Goal: Information Seeking & Learning: Check status

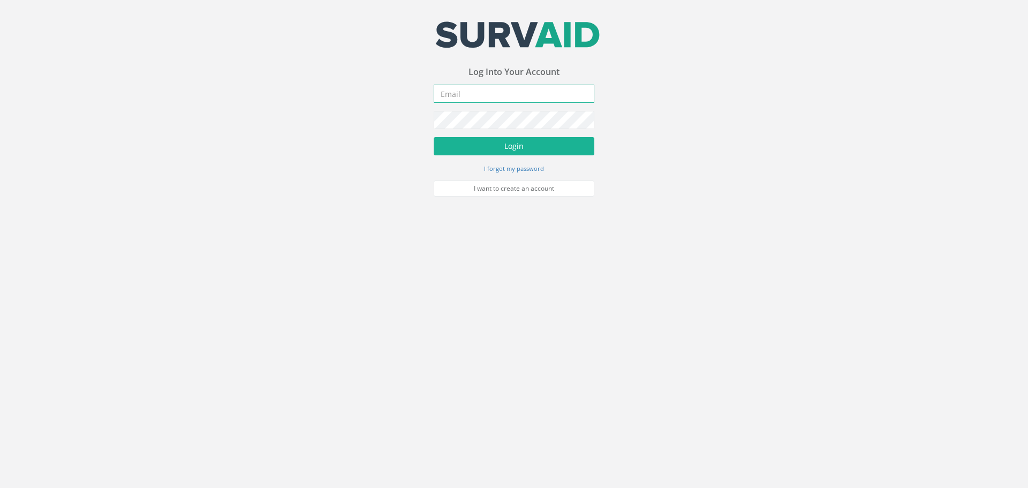
click at [473, 91] on input "email" at bounding box center [514, 94] width 161 height 18
type input "[PERSON_NAME][EMAIL_ADDRESS][PERSON_NAME][DOMAIN_NAME]"
click at [502, 153] on button "Login" at bounding box center [514, 146] width 161 height 18
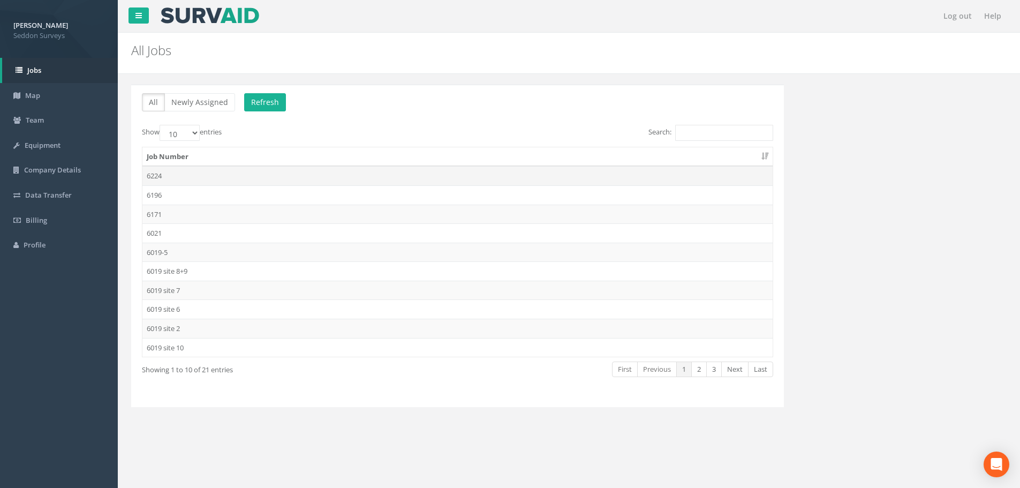
click at [160, 175] on td "6224" at bounding box center [457, 175] width 630 height 19
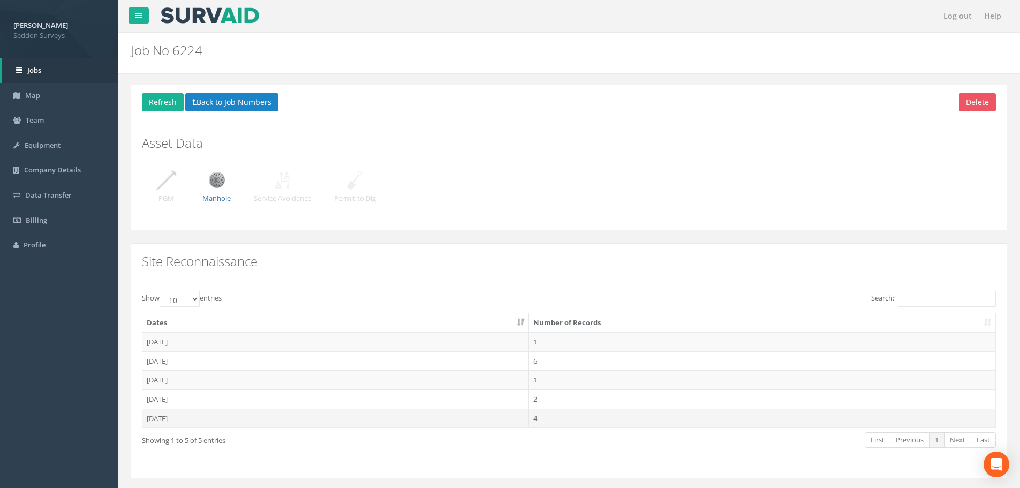
click at [167, 423] on td "[DATE]" at bounding box center [335, 417] width 386 height 19
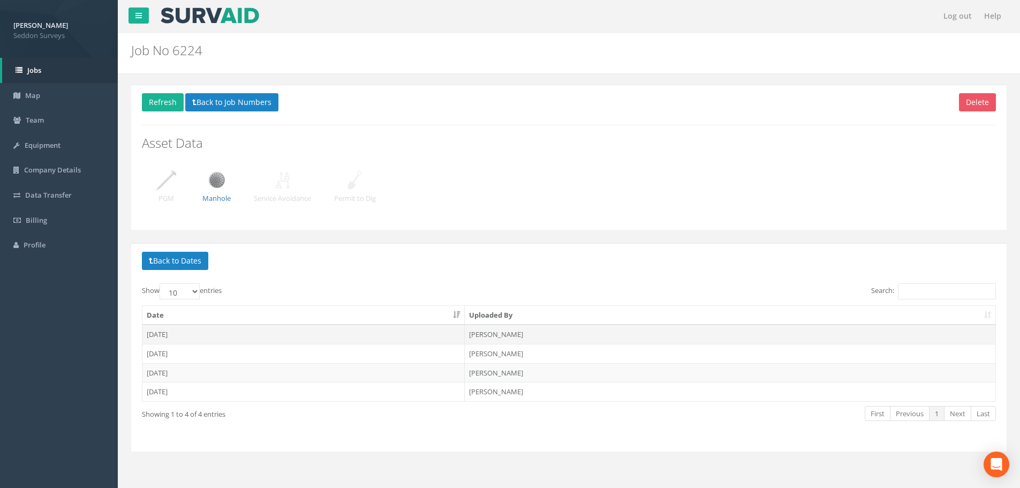
click at [166, 332] on td "[DATE]" at bounding box center [303, 333] width 322 height 19
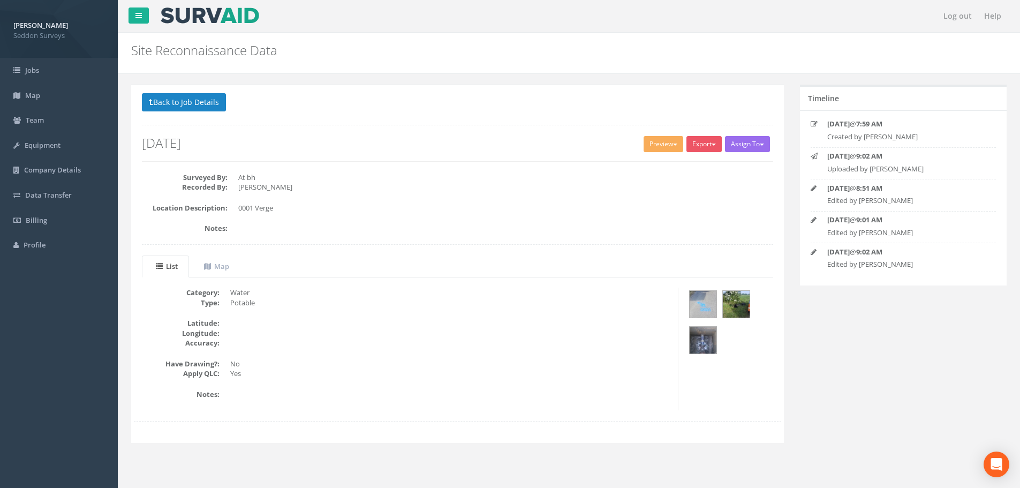
click at [574, 413] on div "Category: Water Type: Potable Latitude: Longitude: Accuracy: Have Drawing?: No …" at bounding box center [457, 359] width 647 height 145
click at [180, 107] on button "Back to Job Details" at bounding box center [184, 102] width 84 height 18
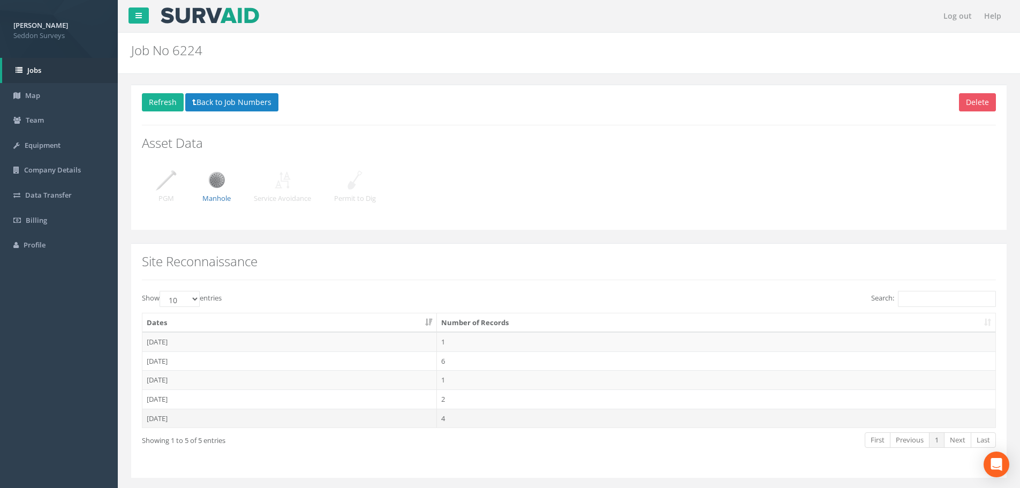
click at [169, 416] on td "[DATE]" at bounding box center [289, 417] width 294 height 19
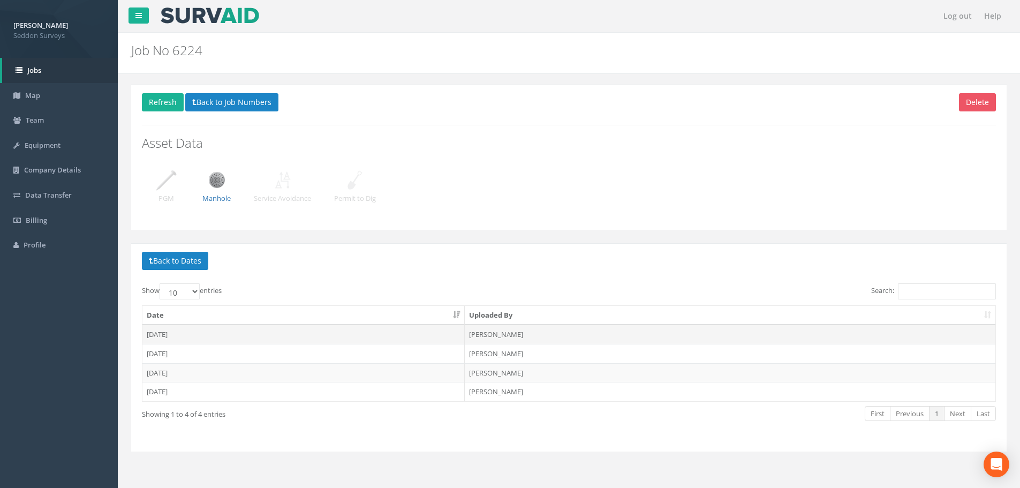
click at [176, 332] on td "[DATE]" at bounding box center [303, 333] width 322 height 19
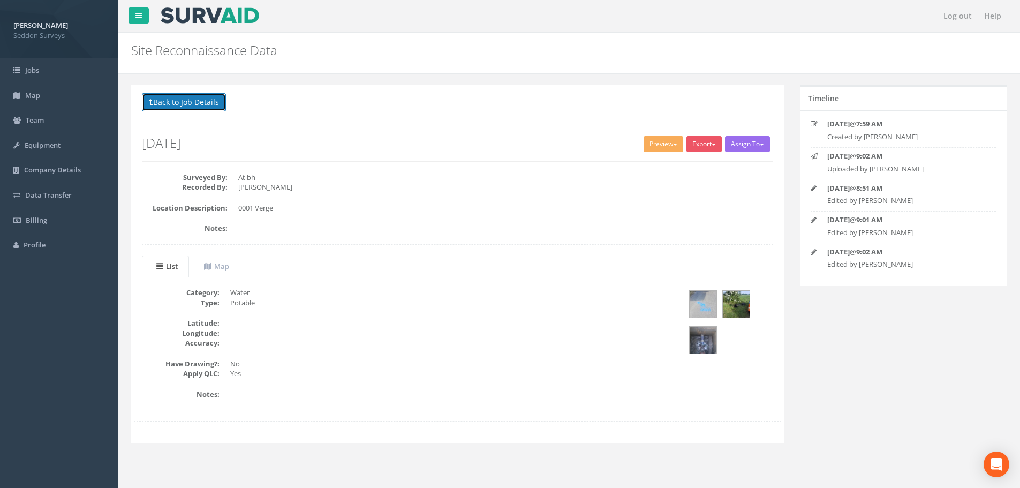
click at [201, 109] on button "Back to Job Details" at bounding box center [184, 102] width 84 height 18
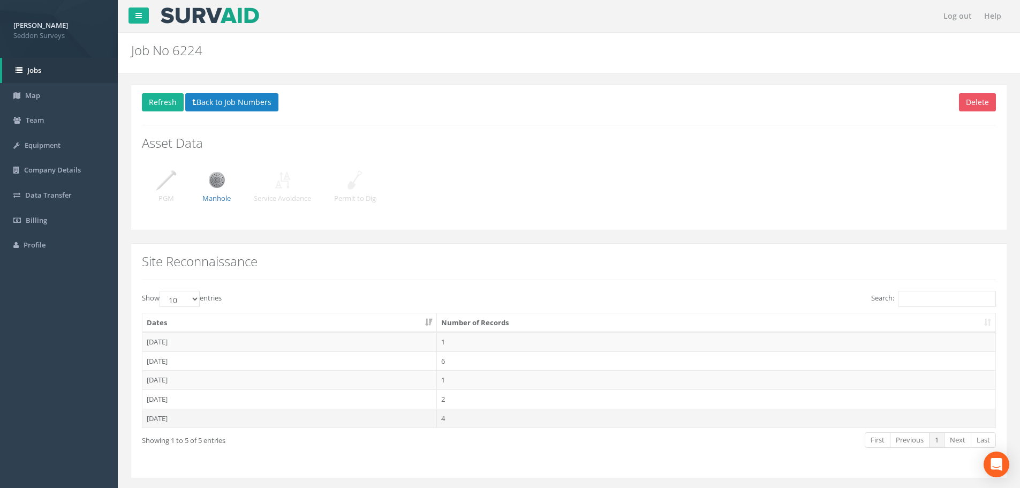
click at [175, 415] on td "[DATE]" at bounding box center [289, 417] width 294 height 19
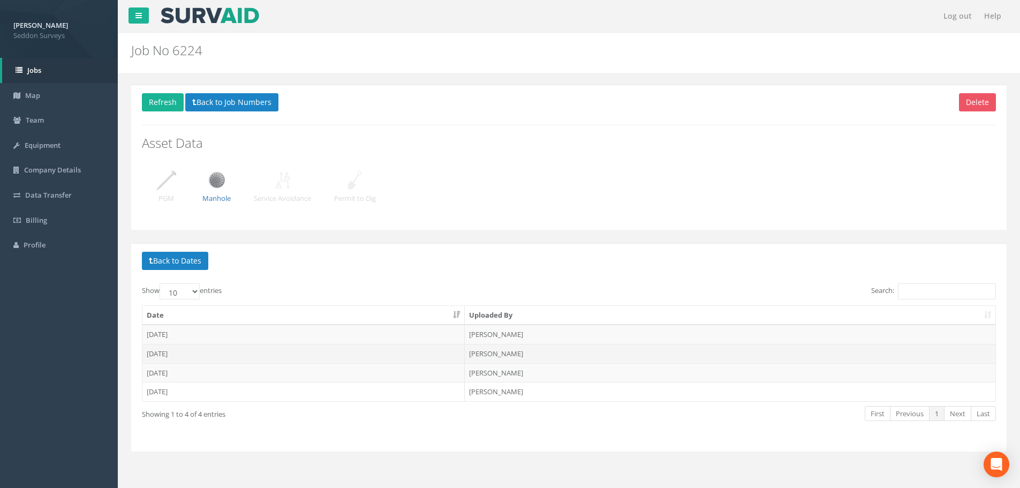
click at [165, 353] on td "[DATE]" at bounding box center [303, 353] width 322 height 19
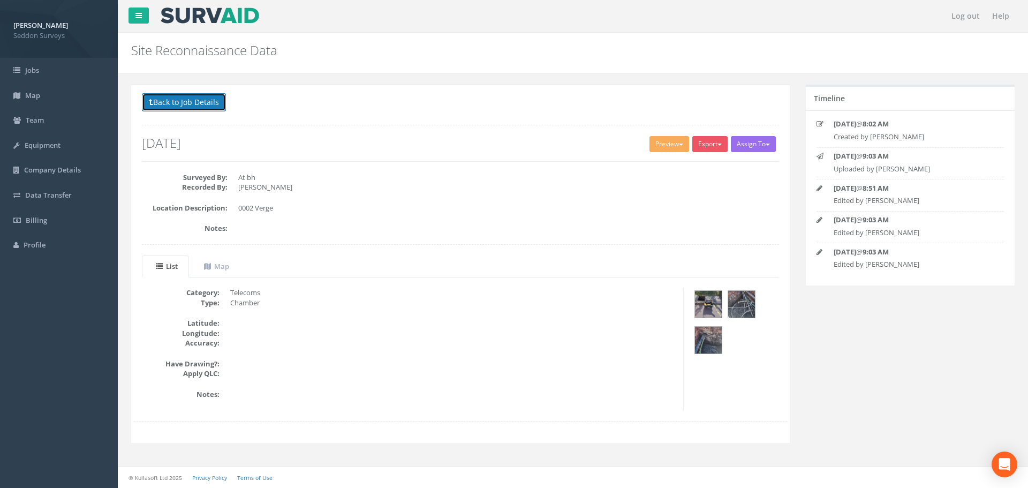
click at [184, 107] on button "Back to Job Details" at bounding box center [184, 102] width 84 height 18
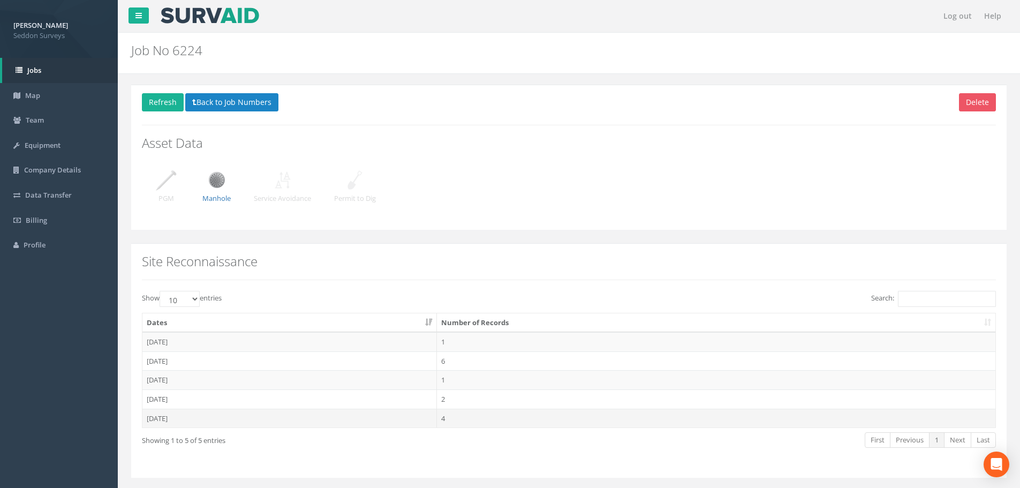
click at [172, 414] on td "[DATE]" at bounding box center [289, 417] width 294 height 19
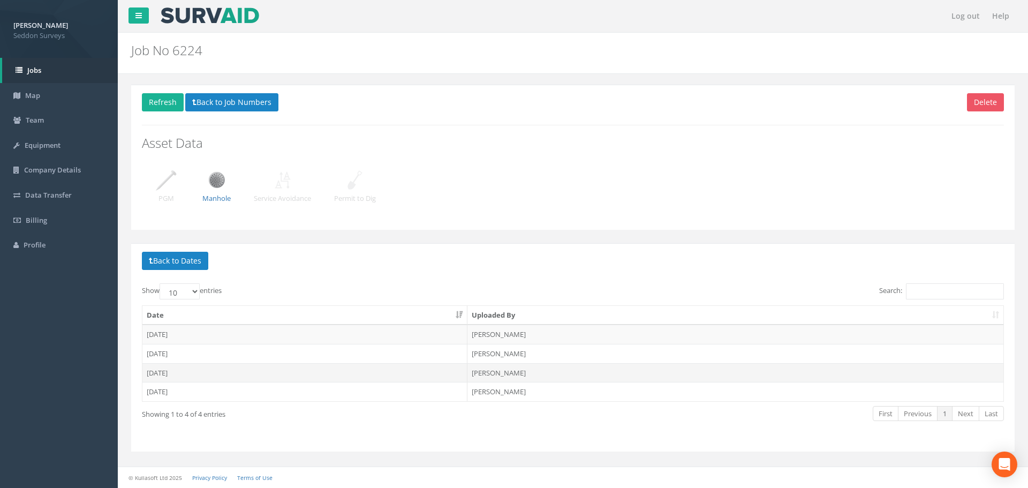
click at [171, 371] on td "[DATE]" at bounding box center [304, 372] width 325 height 19
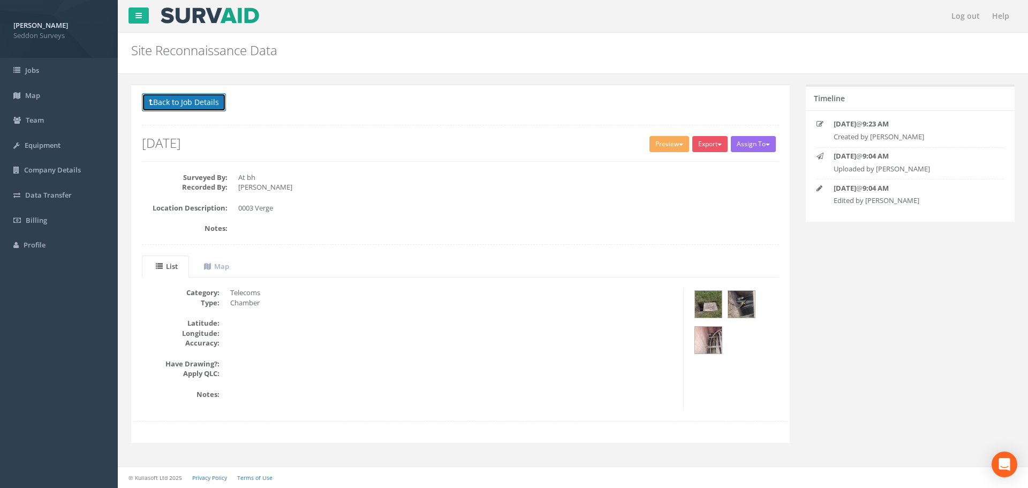
click at [187, 106] on button "Back to Job Details" at bounding box center [184, 102] width 84 height 18
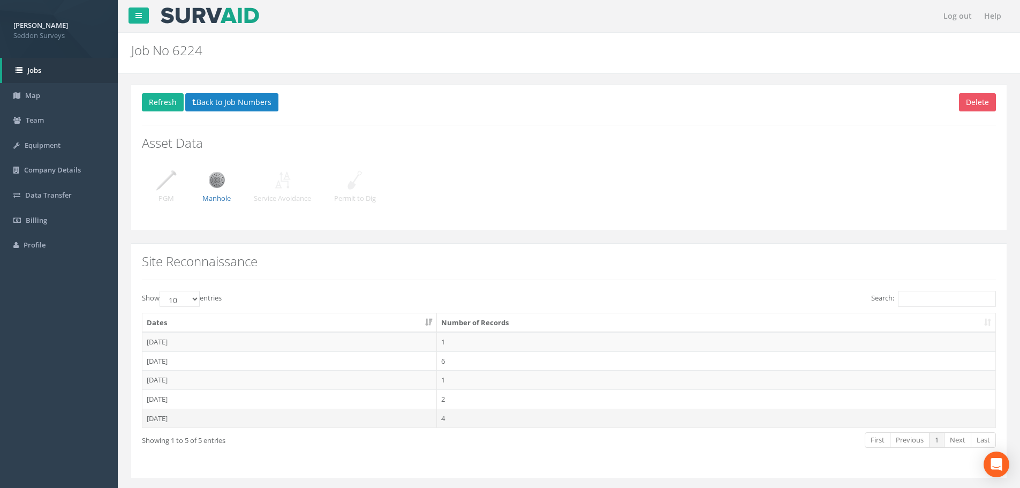
click at [172, 417] on td "[DATE]" at bounding box center [289, 417] width 294 height 19
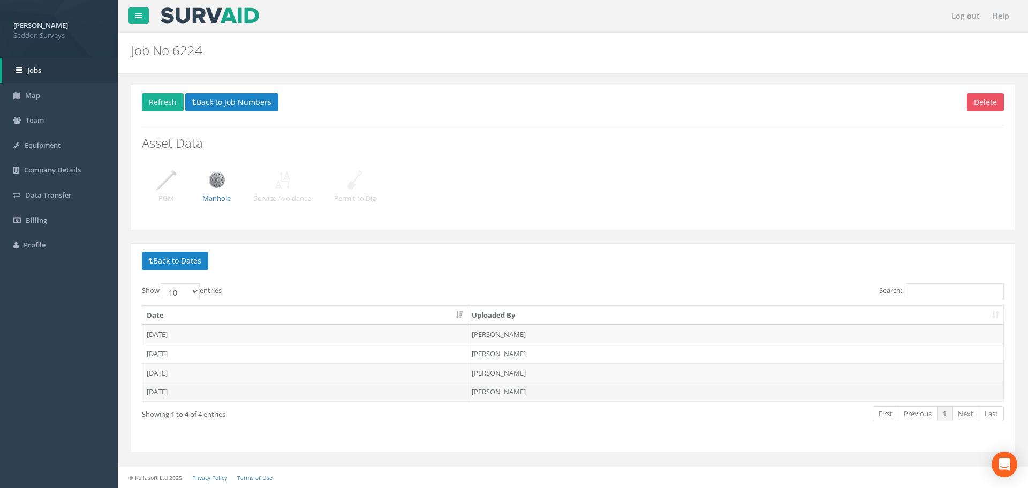
click at [171, 388] on td "[DATE]" at bounding box center [304, 391] width 325 height 19
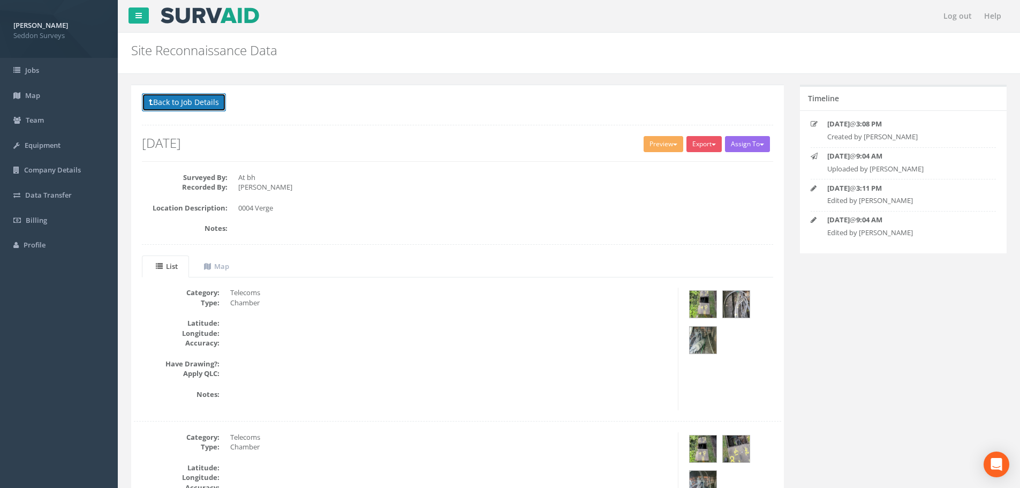
click at [177, 108] on button "Back to Job Details" at bounding box center [184, 102] width 84 height 18
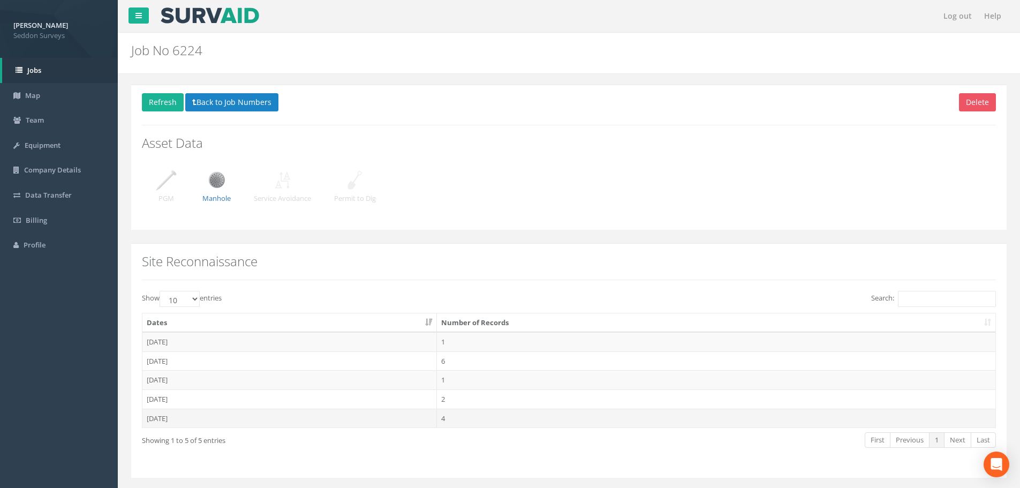
click at [175, 420] on td "[DATE]" at bounding box center [289, 417] width 294 height 19
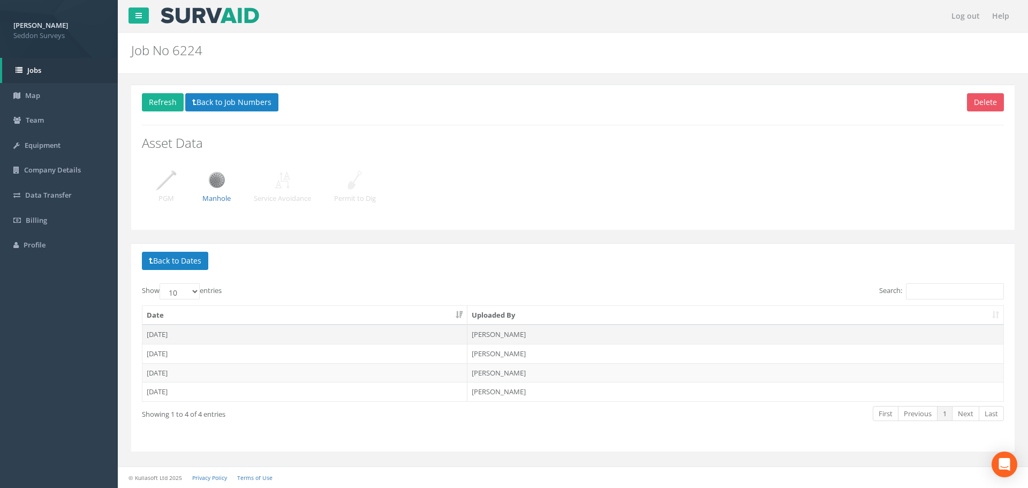
click at [161, 334] on td "[DATE]" at bounding box center [304, 333] width 325 height 19
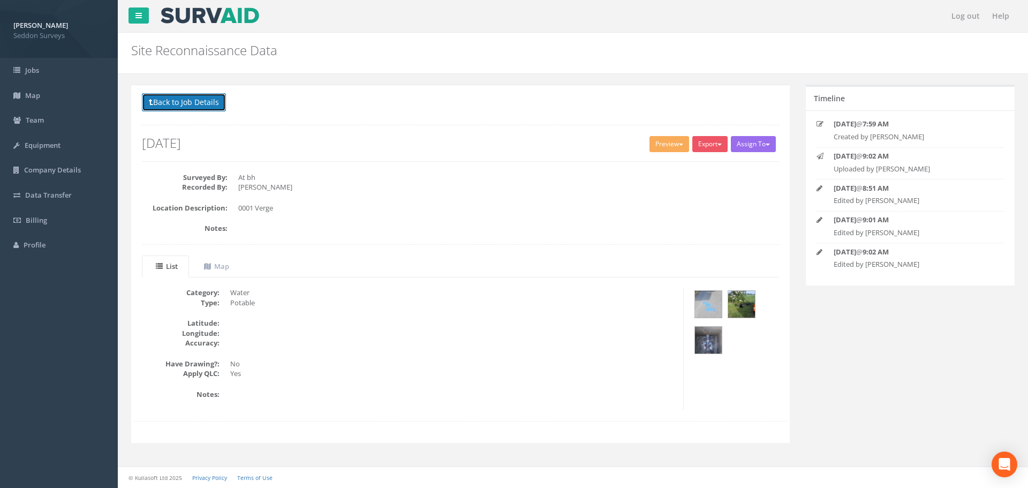
click at [181, 105] on button "Back to Job Details" at bounding box center [184, 102] width 84 height 18
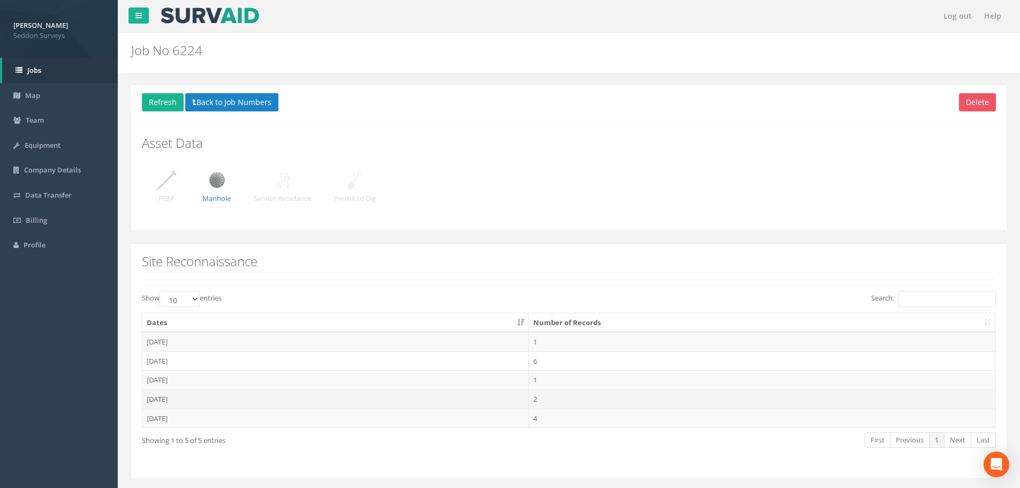
click at [184, 399] on td "[DATE]" at bounding box center [335, 398] width 386 height 19
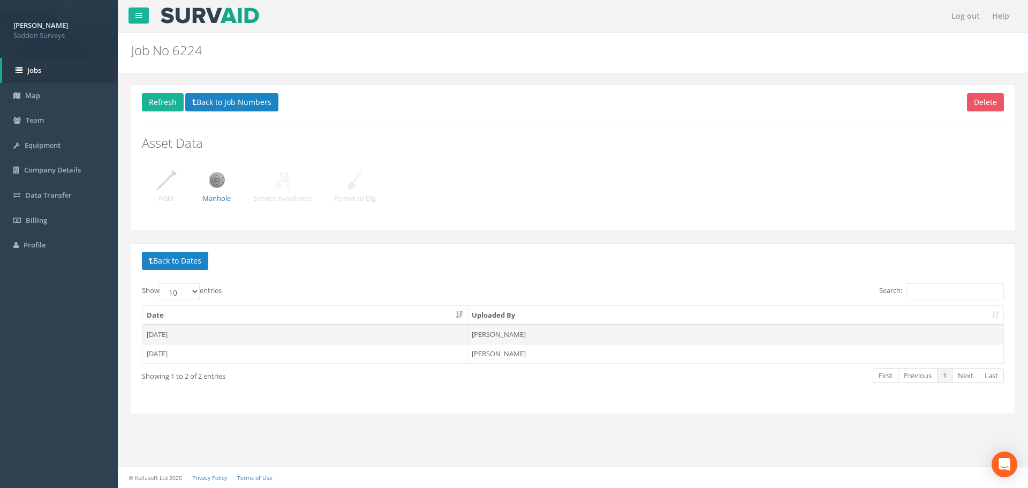
click at [163, 333] on td "[DATE]" at bounding box center [304, 333] width 325 height 19
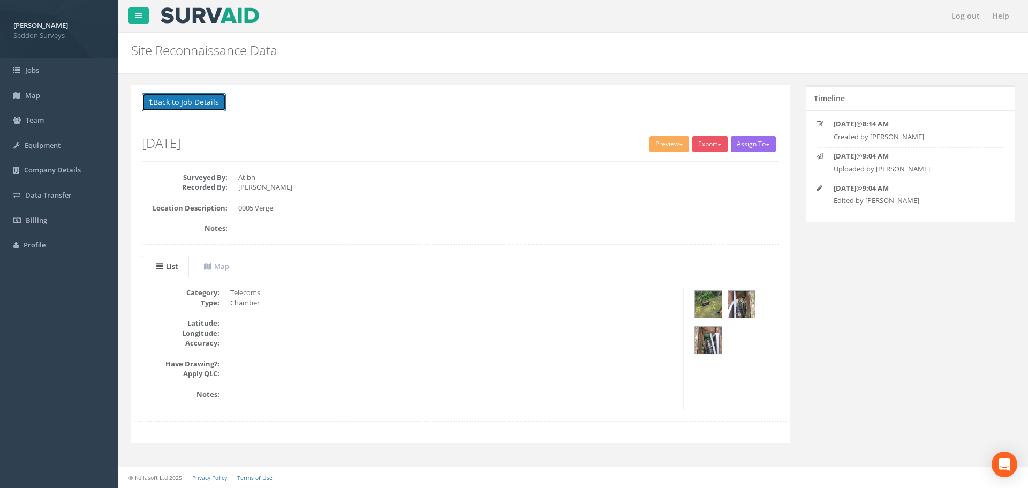
click at [187, 97] on button "Back to Job Details" at bounding box center [184, 102] width 84 height 18
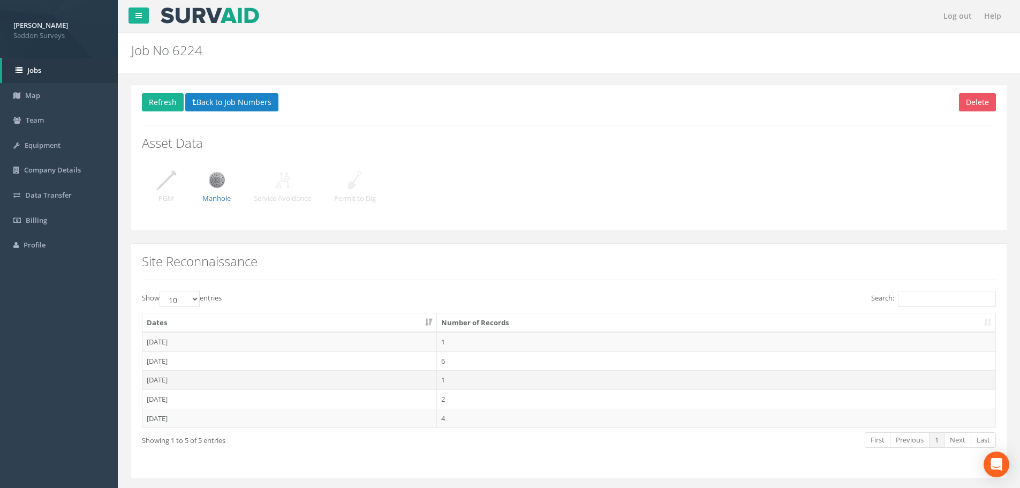
click at [162, 381] on td "[DATE]" at bounding box center [289, 379] width 294 height 19
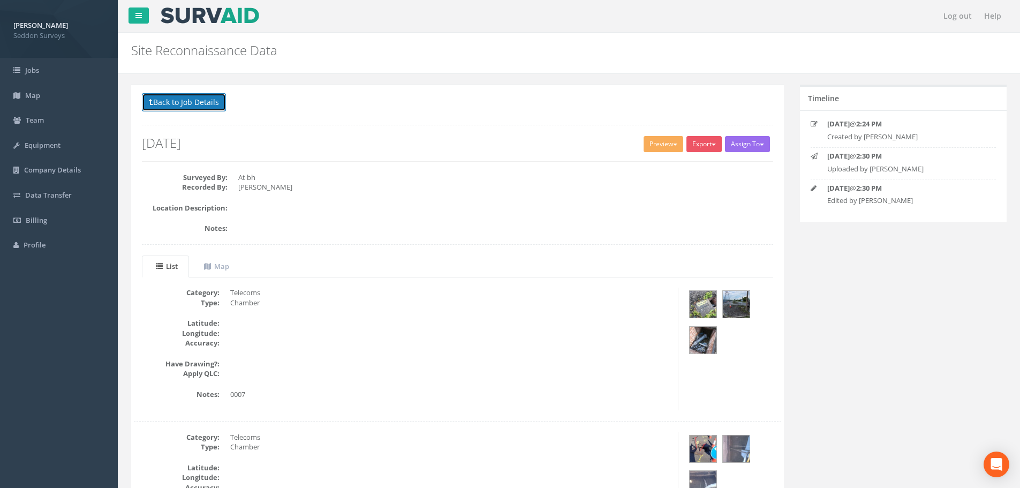
click at [179, 105] on button "Back to Job Details" at bounding box center [184, 102] width 84 height 18
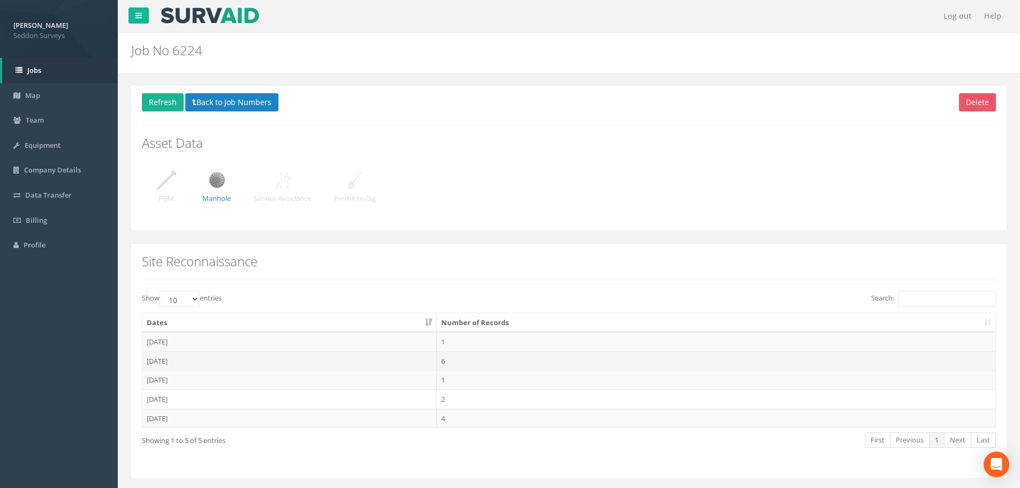
click at [161, 363] on td "[DATE]" at bounding box center [289, 360] width 294 height 19
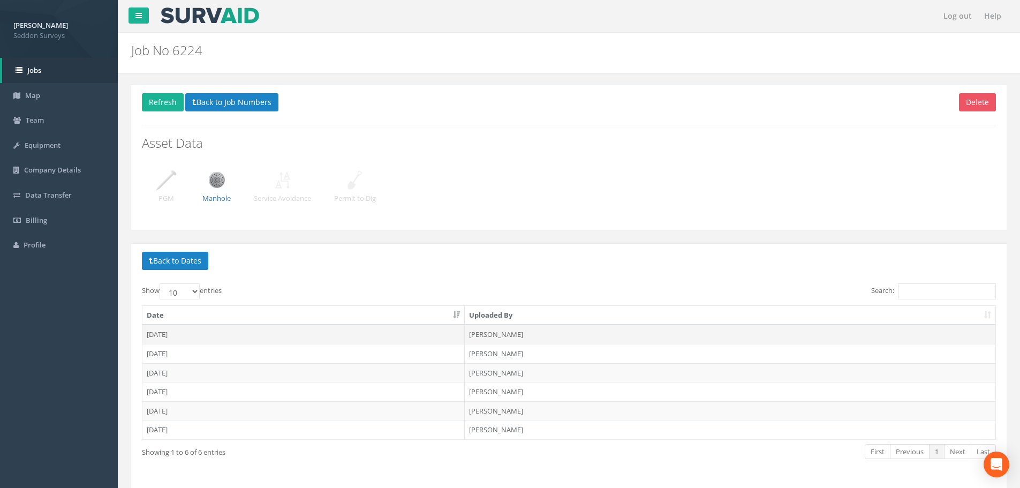
click at [162, 336] on td "[DATE]" at bounding box center [303, 333] width 322 height 19
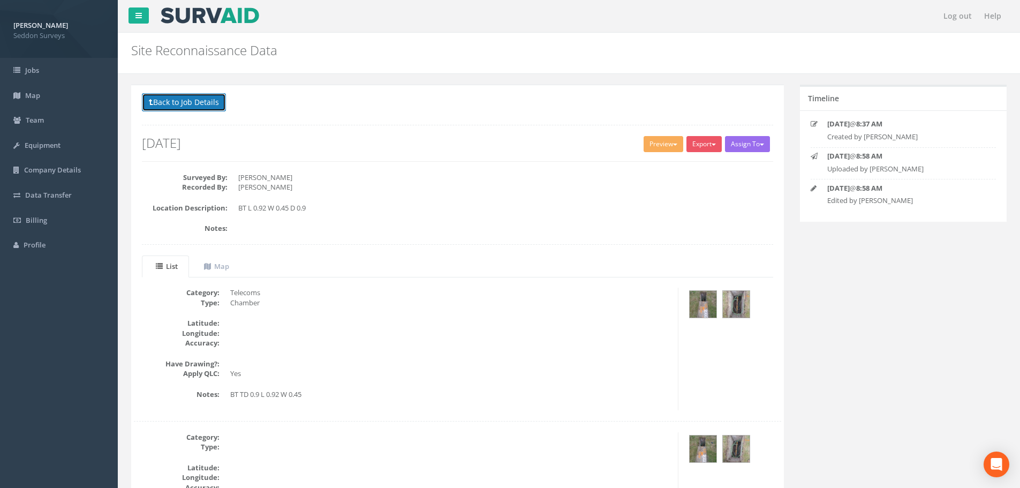
click at [165, 101] on button "Back to Job Details" at bounding box center [184, 102] width 84 height 18
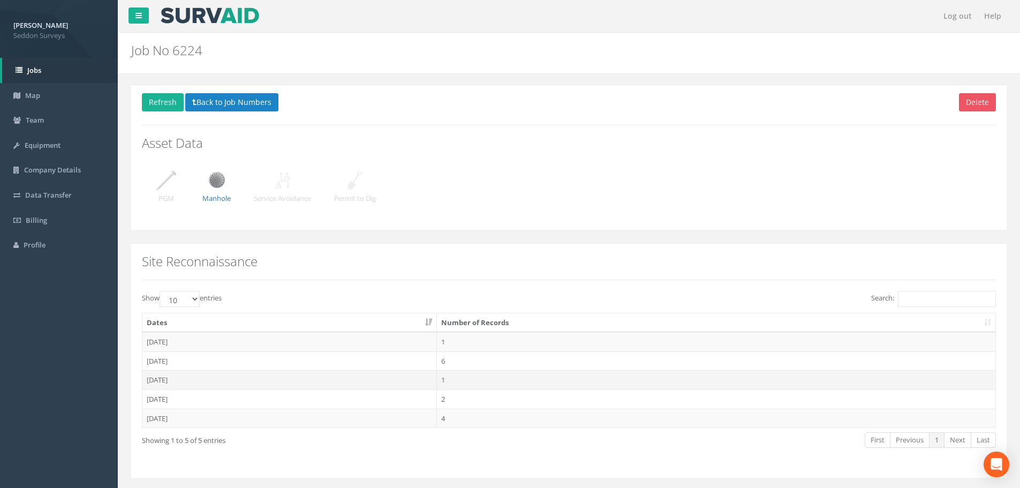
click at [178, 381] on td "[DATE]" at bounding box center [289, 379] width 294 height 19
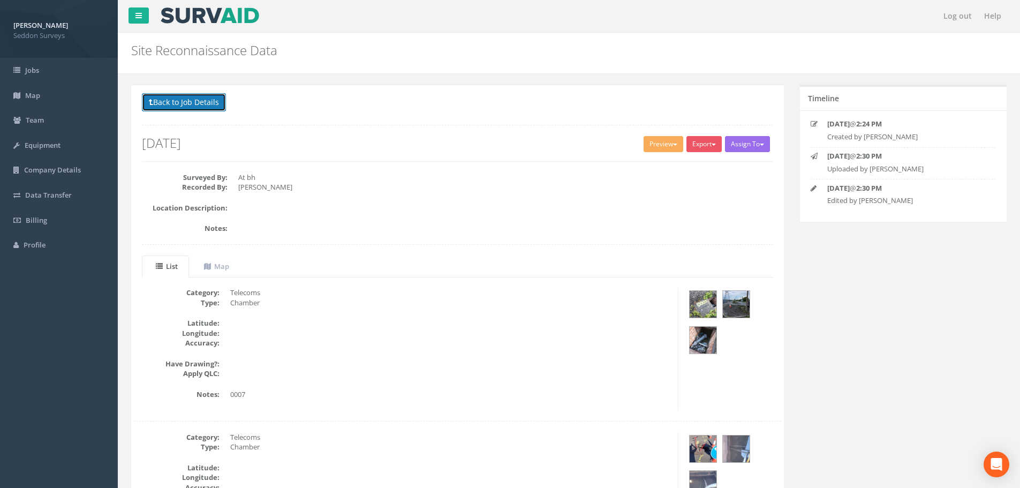
click at [189, 101] on button "Back to Job Details" at bounding box center [184, 102] width 84 height 18
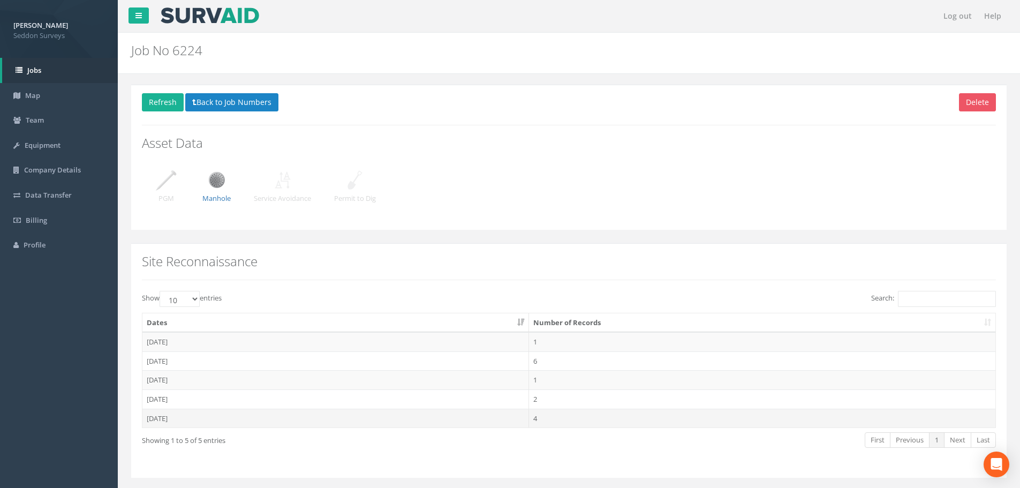
click at [164, 421] on td "[DATE]" at bounding box center [335, 417] width 386 height 19
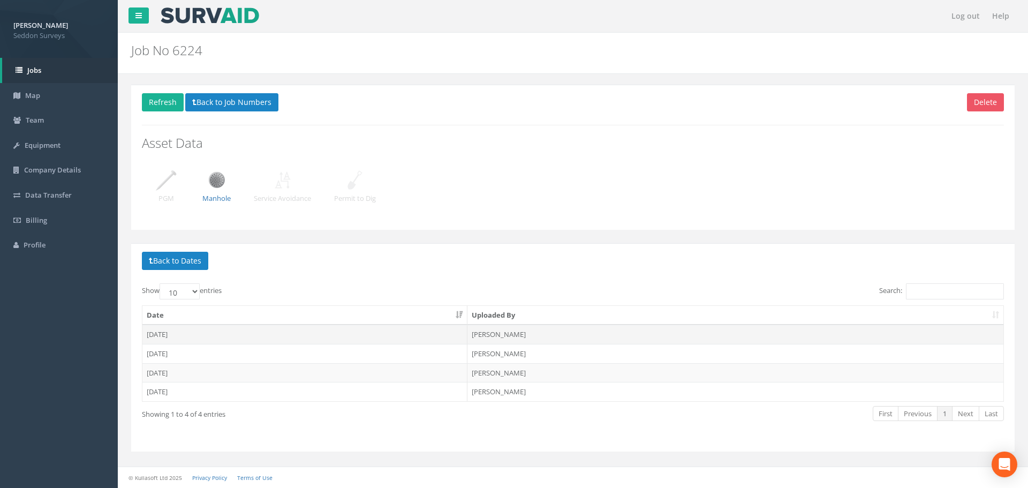
click at [161, 337] on td "[DATE]" at bounding box center [304, 333] width 325 height 19
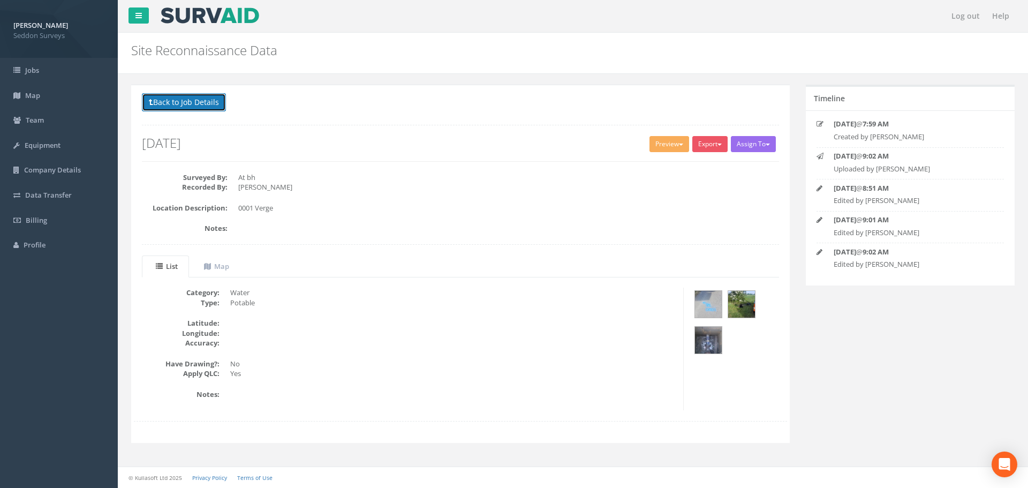
click at [194, 105] on button "Back to Job Details" at bounding box center [184, 102] width 84 height 18
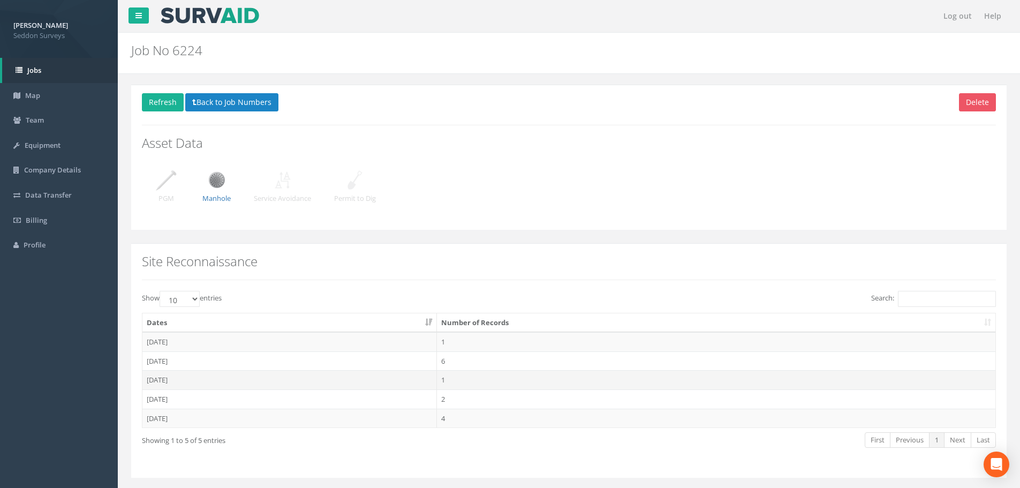
click at [179, 378] on td "[DATE]" at bounding box center [289, 379] width 294 height 19
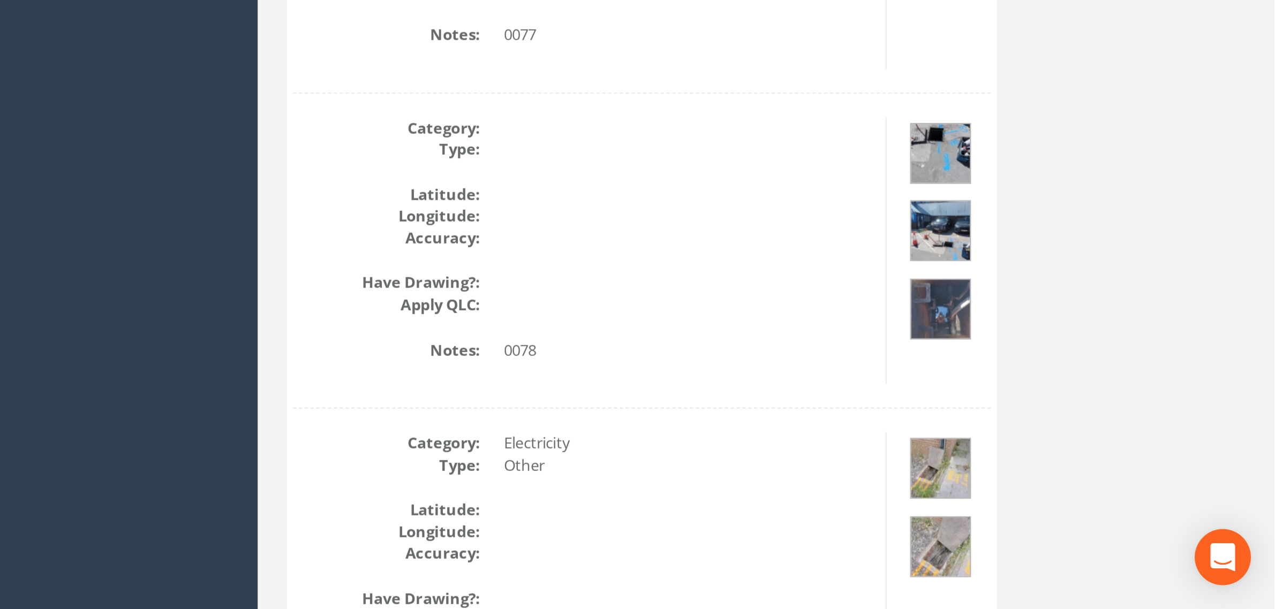
scroll to position [7170, 0]
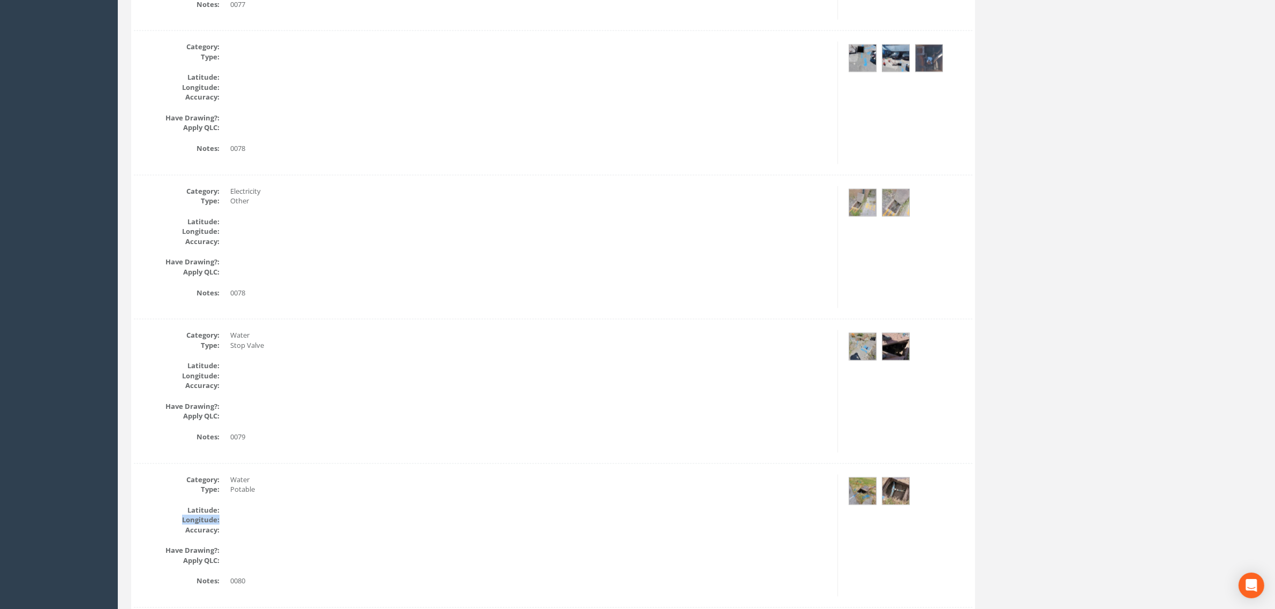
click at [790, 487] on dl "Latitude: Longitude: Accuracy:" at bounding box center [481, 520] width 695 height 30
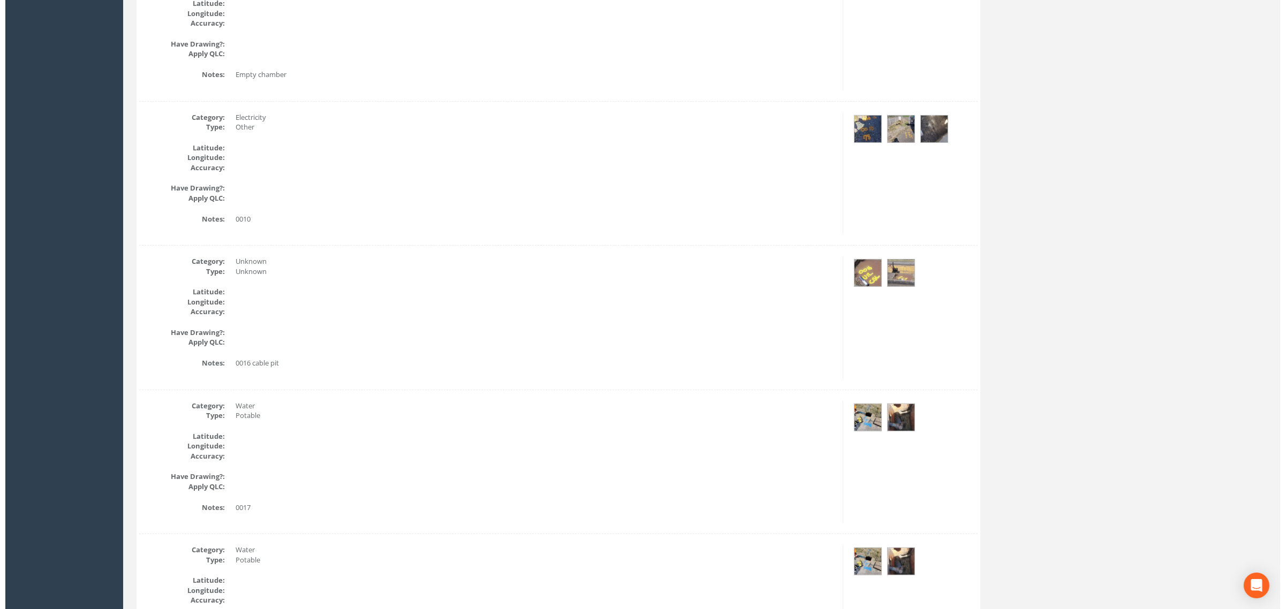
scroll to position [0, 0]
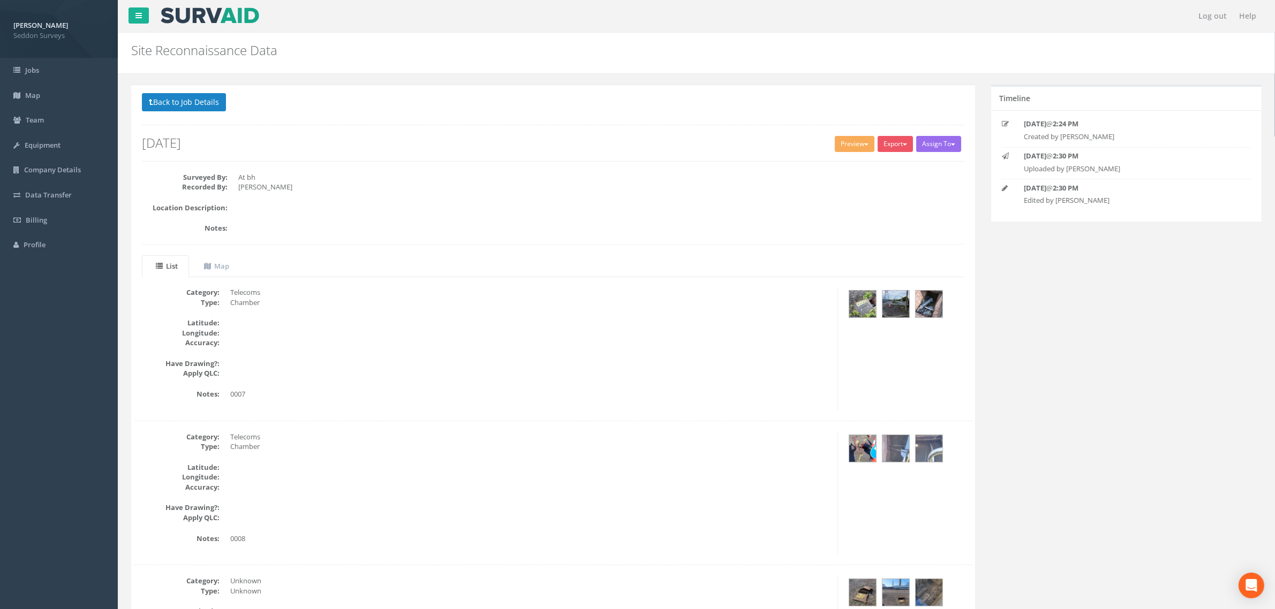
click at [353, 178] on dd "At bh" at bounding box center [601, 177] width 726 height 10
click at [188, 104] on button "Back to Job Details" at bounding box center [184, 102] width 84 height 18
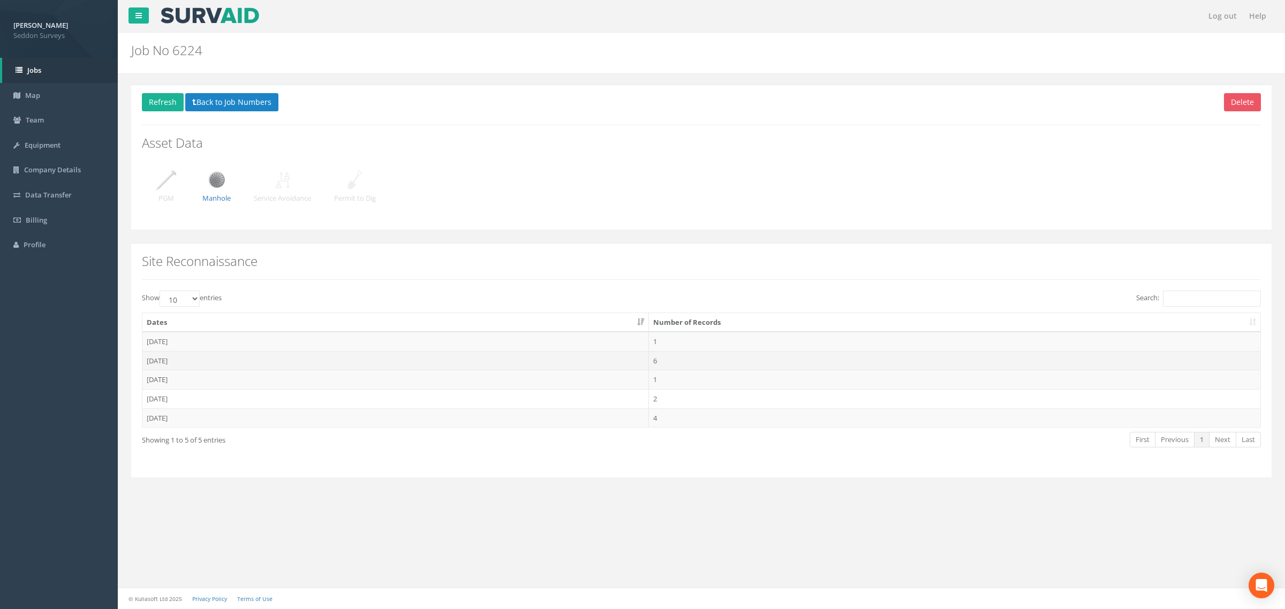
click at [170, 363] on td "[DATE]" at bounding box center [395, 360] width 506 height 19
click at [658, 487] on div "Back to Dates Show 10 25 50 100 entries Search: Date Uploaded By [DATE] [PERSON…" at bounding box center [701, 366] width 1140 height 246
click at [172, 261] on button "Back to Dates" at bounding box center [175, 261] width 66 height 18
